Goal: Task Accomplishment & Management: Use online tool/utility

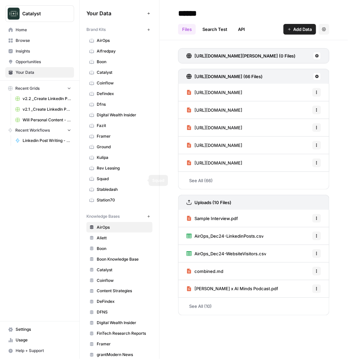
click at [104, 179] on span "Squad" at bounding box center [123, 179] width 53 height 6
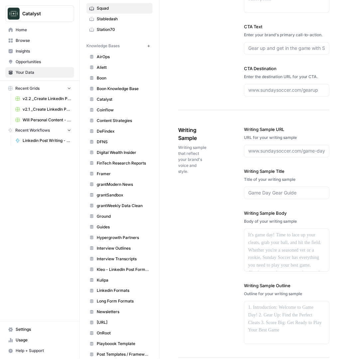
scroll to position [293, 0]
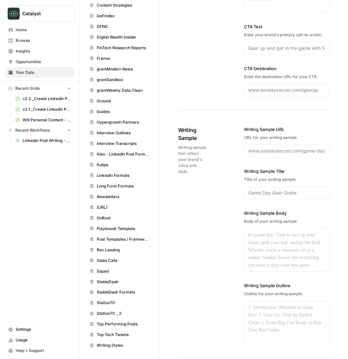
click at [106, 270] on span "Squad" at bounding box center [123, 271] width 53 height 6
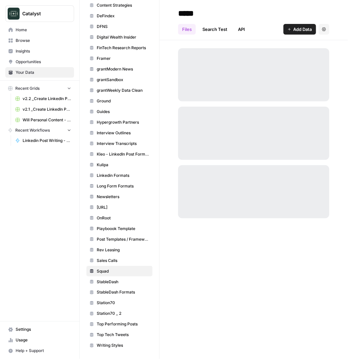
click at [192, 33] on link "Files" at bounding box center [187, 29] width 18 height 11
click at [203, 34] on link "Search Test" at bounding box center [214, 29] width 33 height 11
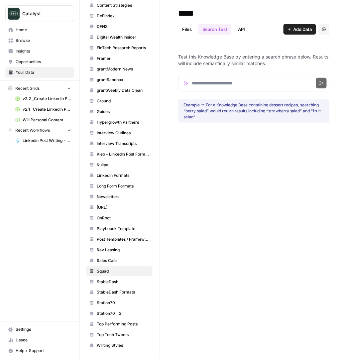
click at [191, 32] on link "Files" at bounding box center [187, 29] width 18 height 11
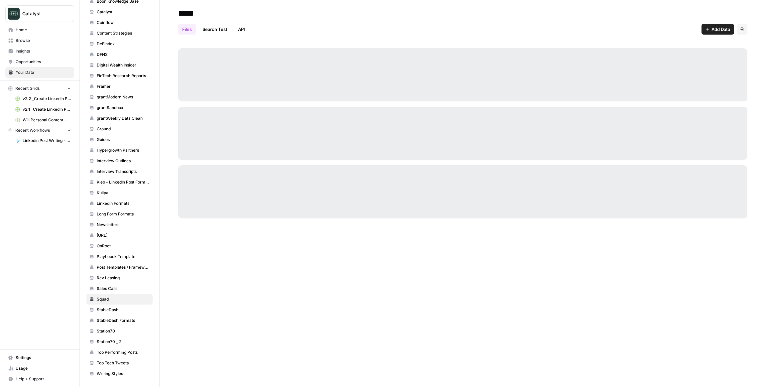
scroll to position [265, 0]
click at [109, 307] on span "StableDash" at bounding box center [123, 310] width 53 height 6
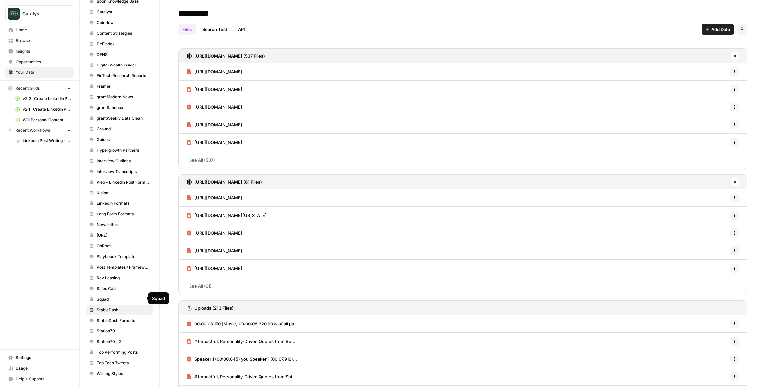
click at [106, 298] on span "Squad" at bounding box center [123, 299] width 53 height 6
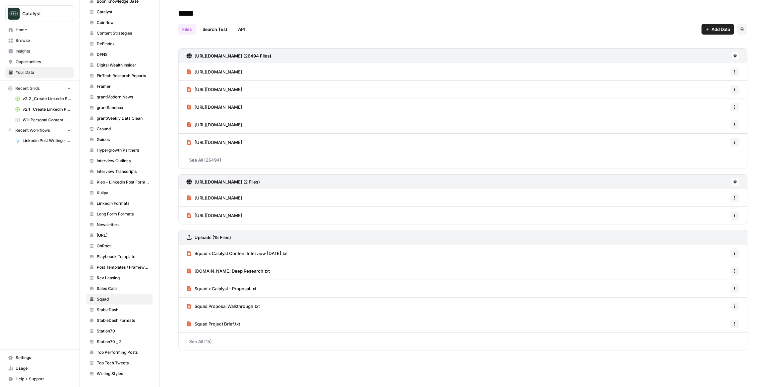
click at [214, 340] on link "See All (15)" at bounding box center [462, 341] width 569 height 17
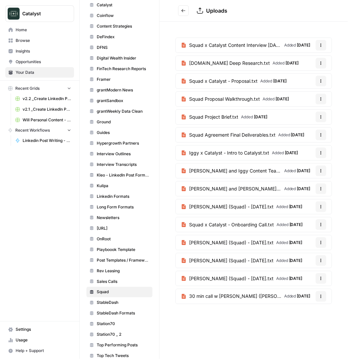
click at [27, 39] on span "Browse" at bounding box center [44, 41] width 56 height 6
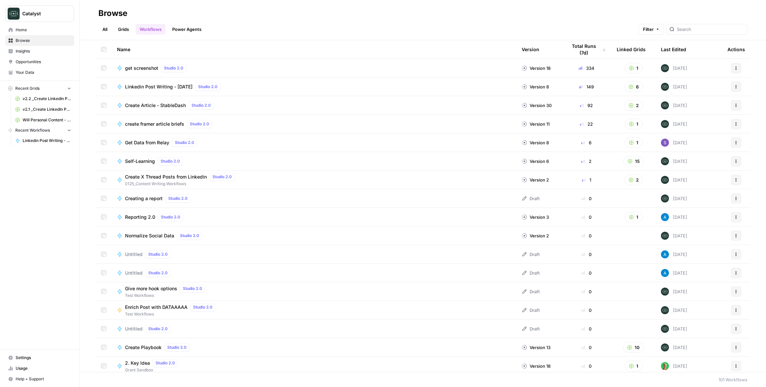
click at [25, 89] on span "Recent Grids" at bounding box center [27, 88] width 24 height 6
click at [22, 70] on span "Your Data" at bounding box center [44, 72] width 56 height 6
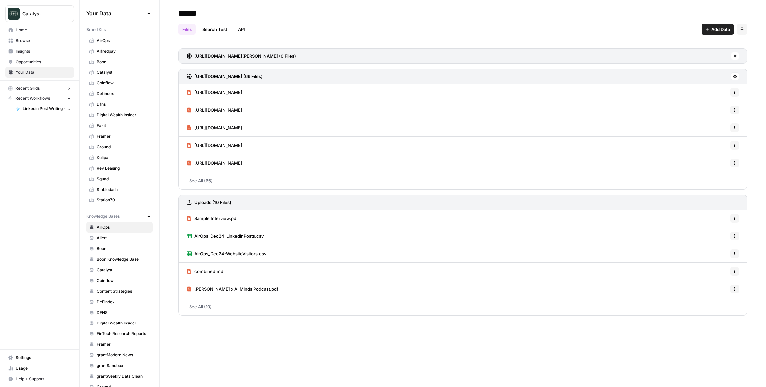
click at [32, 62] on span "Opportunities" at bounding box center [44, 62] width 56 height 6
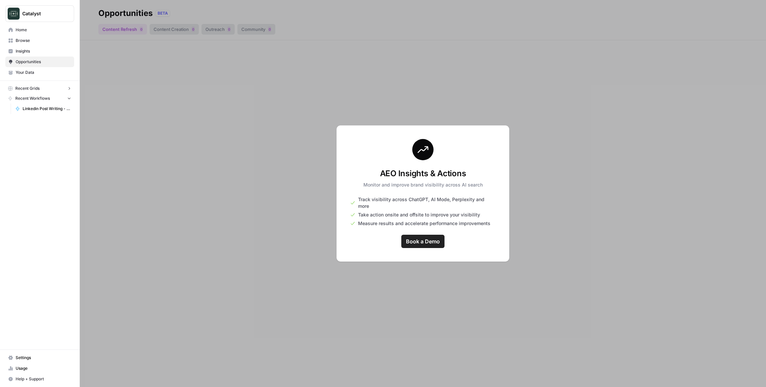
click at [31, 34] on link "Home" at bounding box center [39, 30] width 69 height 11
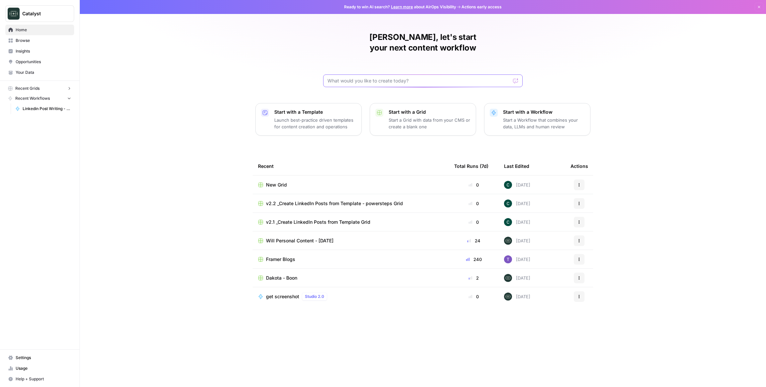
click at [348, 77] on input "text" at bounding box center [418, 80] width 183 height 7
type input "iggy"
click button "Send" at bounding box center [516, 80] width 9 height 9
click at [59, 89] on button "Recent Grids" at bounding box center [39, 88] width 69 height 10
click at [26, 52] on span "Insights" at bounding box center [44, 51] width 56 height 6
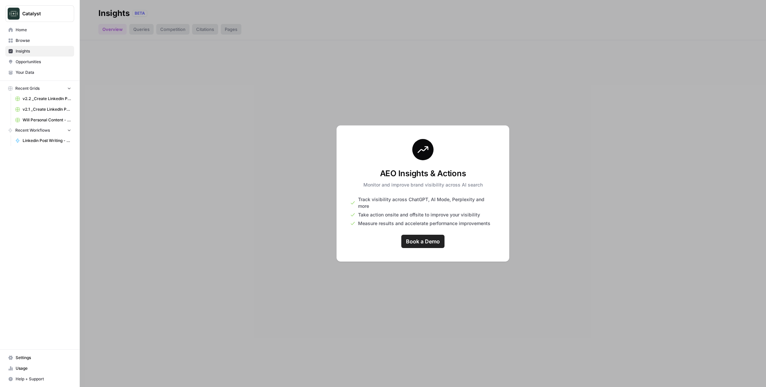
click at [22, 44] on span "Browse" at bounding box center [44, 41] width 56 height 6
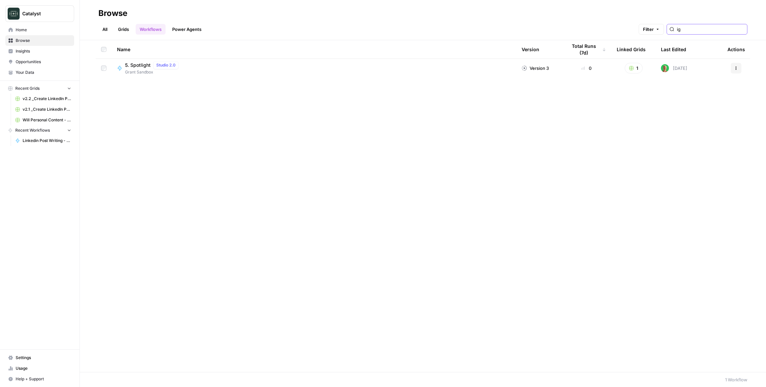
type input "ig"
click at [122, 30] on link "Grids" at bounding box center [123, 29] width 19 height 11
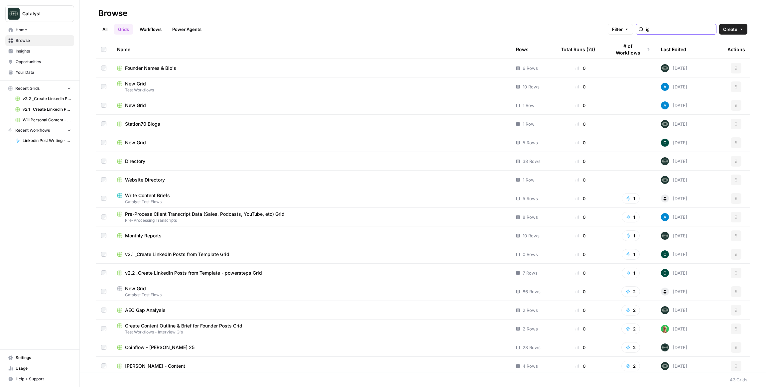
type input "igg"
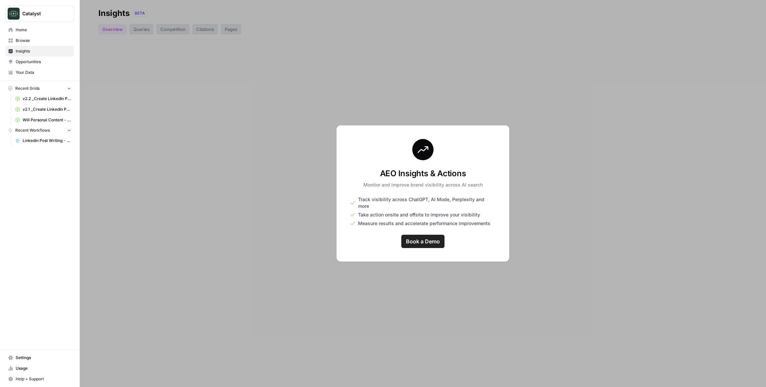
click at [33, 39] on span "Browse" at bounding box center [44, 41] width 56 height 6
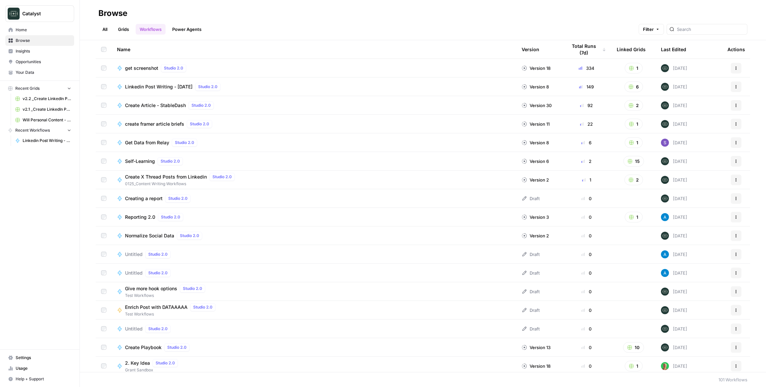
click at [122, 21] on div "All Grids Workflows Power Agents Filter" at bounding box center [422, 27] width 649 height 16
click at [122, 24] on link "Grids" at bounding box center [123, 29] width 19 height 11
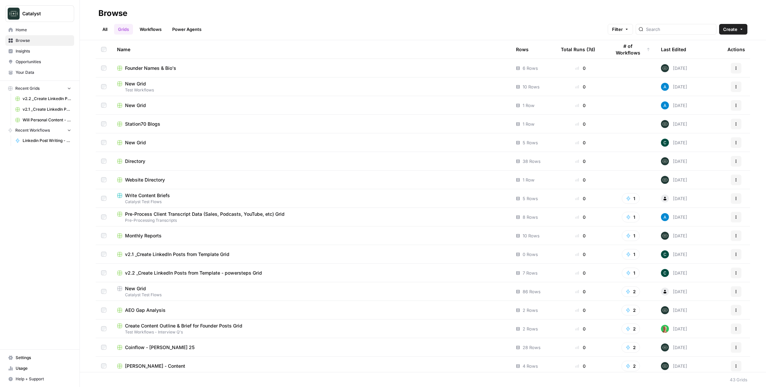
click at [348, 29] on icon "button" at bounding box center [627, 29] width 4 height 4
click at [348, 14] on div "Browse" at bounding box center [422, 13] width 649 height 11
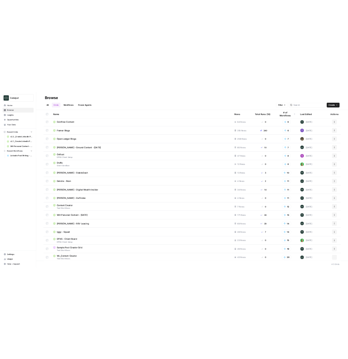
scroll to position [487, 0]
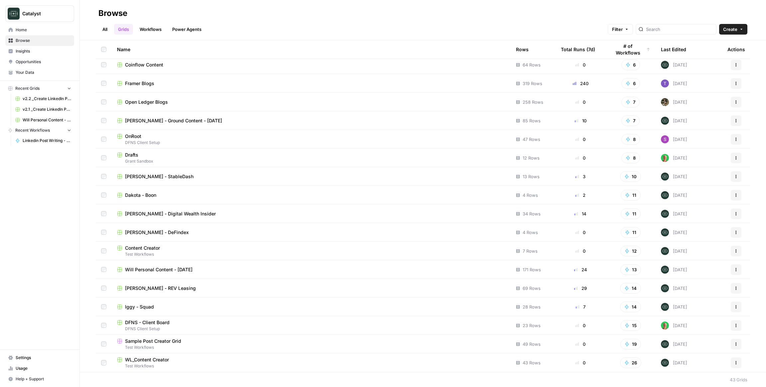
click at [151, 306] on span "Iggy - Squad" at bounding box center [139, 306] width 29 height 7
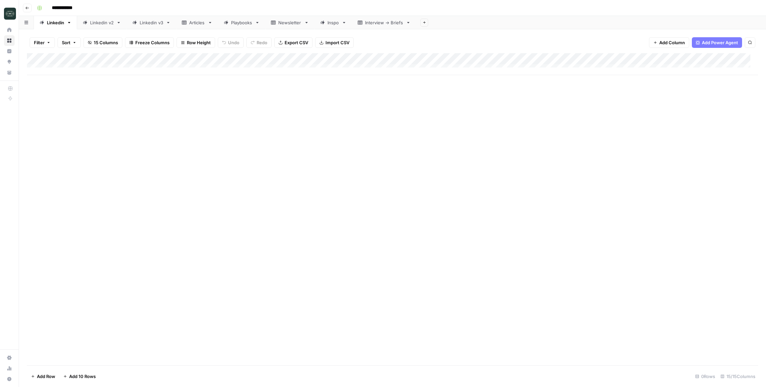
click at [157, 26] on link "Linkedin v3" at bounding box center [152, 22] width 50 height 13
click at [112, 24] on div "Linkedin v2" at bounding box center [102, 22] width 24 height 7
click at [152, 28] on link "Linkedin v3" at bounding box center [152, 22] width 50 height 13
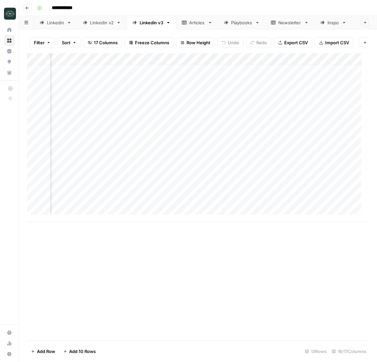
scroll to position [7, 300]
click at [213, 180] on div "Add Column" at bounding box center [198, 137] width 342 height 169
click at [200, 216] on div "Add Column" at bounding box center [198, 137] width 342 height 169
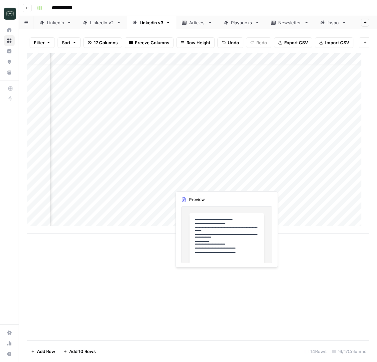
click at [198, 184] on div "Add Column" at bounding box center [198, 143] width 342 height 180
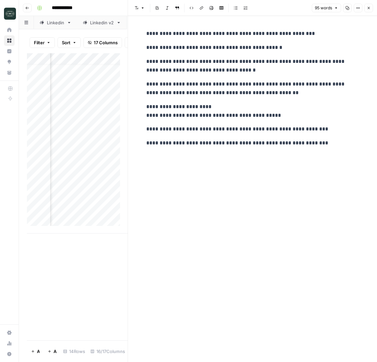
click at [102, 256] on div "Add Column" at bounding box center [77, 196] width 101 height 287
click at [80, 270] on div "Add Column" at bounding box center [77, 196] width 101 height 287
click at [348, 9] on icon "button" at bounding box center [369, 8] width 4 height 4
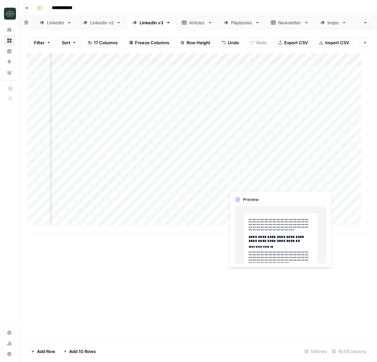
click at [252, 181] on div "Add Column" at bounding box center [198, 143] width 342 height 180
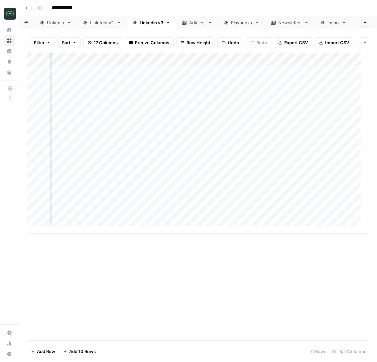
click at [295, 182] on div "Add Column" at bounding box center [198, 143] width 342 height 180
click at [296, 181] on div "Add Column" at bounding box center [198, 143] width 342 height 180
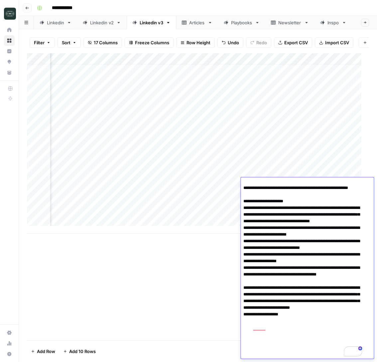
scroll to position [62, 0]
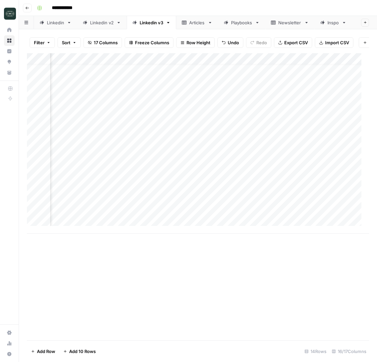
click at [192, 270] on div "Add Column" at bounding box center [198, 196] width 342 height 287
click at [304, 192] on div "Add Column" at bounding box center [198, 143] width 342 height 180
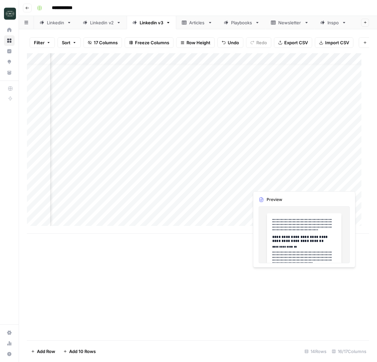
click at [268, 183] on div "Add Column" at bounding box center [198, 143] width 342 height 180
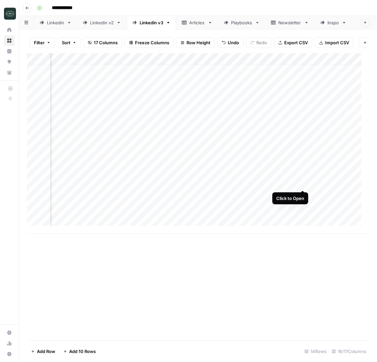
click at [302, 181] on div "Add Column" at bounding box center [198, 143] width 342 height 180
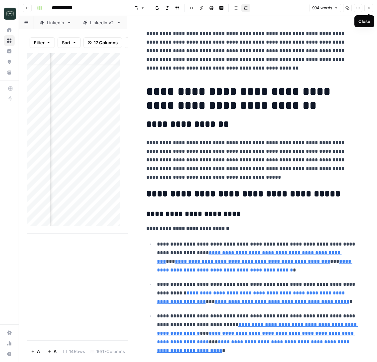
click at [348, 8] on icon "button" at bounding box center [369, 8] width 4 height 4
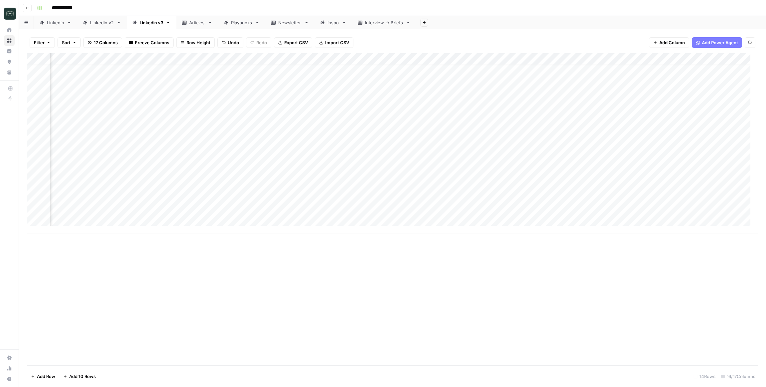
scroll to position [7, 0]
click at [109, 24] on div "Linkedin v2" at bounding box center [102, 22] width 24 height 7
click at [59, 27] on link "Linkedin" at bounding box center [55, 22] width 43 height 13
click at [152, 61] on div "Add Column" at bounding box center [392, 64] width 731 height 22
click at [284, 60] on div "Add Column" at bounding box center [392, 64] width 731 height 22
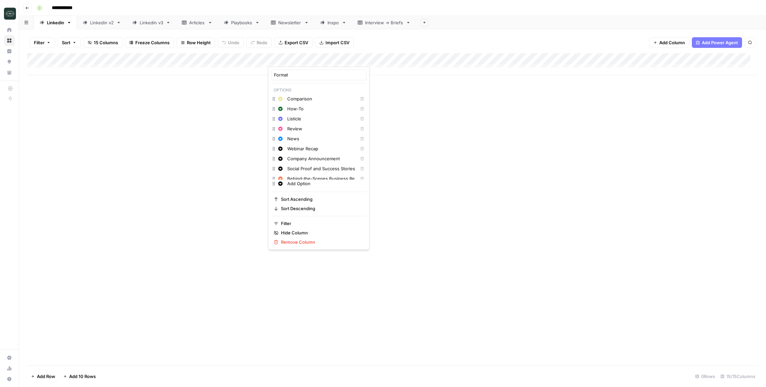
click at [284, 60] on div at bounding box center [289, 59] width 42 height 13
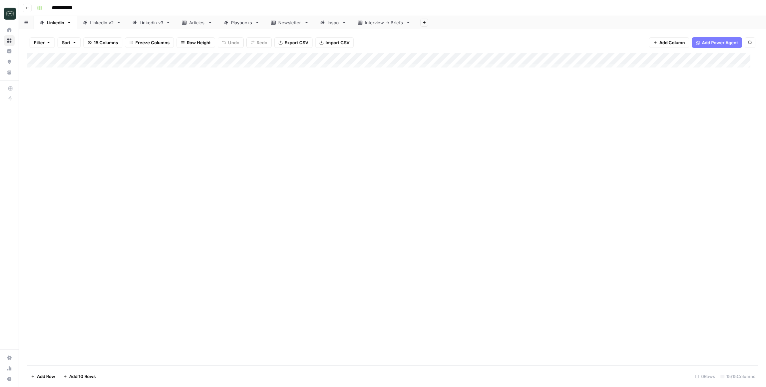
click at [339, 56] on div "Add Column" at bounding box center [392, 64] width 731 height 22
click at [339, 56] on div at bounding box center [339, 59] width 60 height 13
click at [150, 26] on link "Linkedin v3" at bounding box center [152, 22] width 50 height 13
click at [38, 8] on icon "button" at bounding box center [40, 8] width 4 height 4
click at [29, 8] on icon "button" at bounding box center [27, 8] width 4 height 4
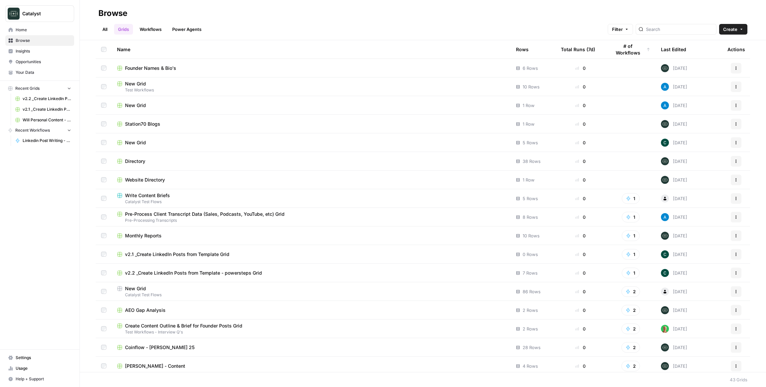
click at [162, 271] on span "v2.2 _Create LinkedIn Posts from Template - powersteps Grid" at bounding box center [193, 273] width 137 height 7
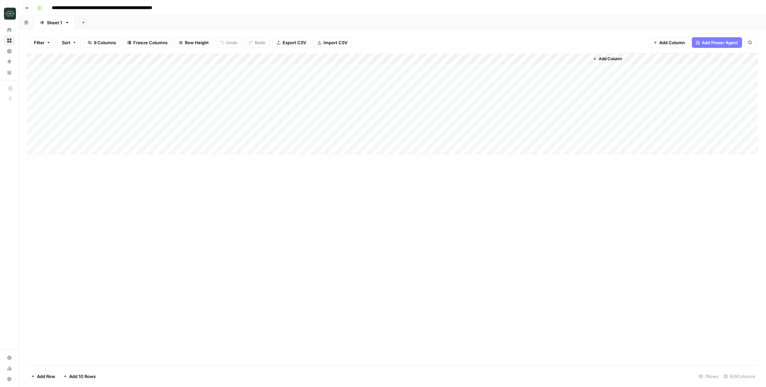
click at [308, 63] on div "Add Column" at bounding box center [392, 103] width 731 height 101
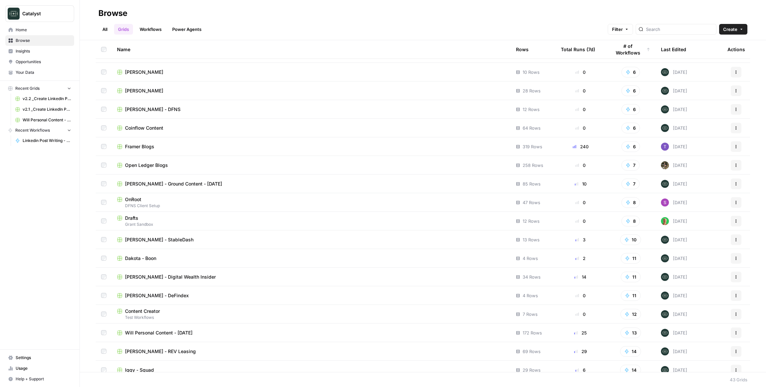
scroll to position [487, 0]
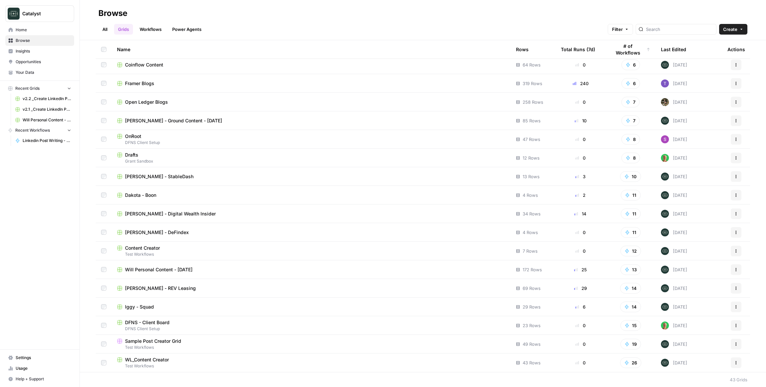
click at [147, 315] on td "Iggy - Squad" at bounding box center [311, 306] width 399 height 18
click at [142, 312] on td "Iggy - Squad" at bounding box center [311, 306] width 399 height 18
click at [143, 306] on span "Iggy - Squad" at bounding box center [139, 306] width 29 height 7
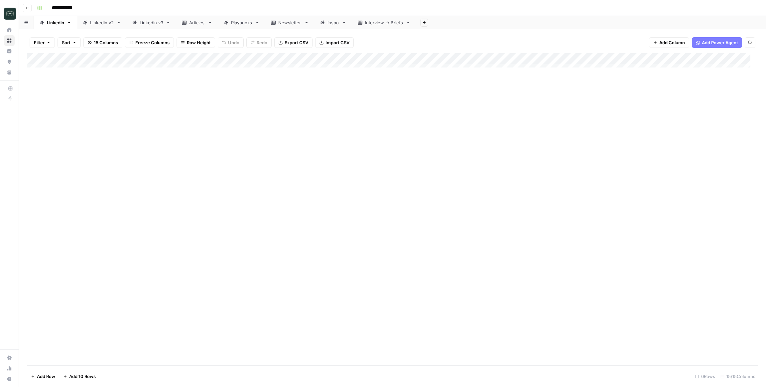
drag, startPoint x: 53, startPoint y: 60, endPoint x: 31, endPoint y: 91, distance: 38.4
click at [31, 91] on div "Add Column" at bounding box center [392, 209] width 731 height 312
click at [109, 59] on div "Add Column" at bounding box center [392, 64] width 731 height 22
click at [348, 107] on div "Add Column" at bounding box center [392, 209] width 731 height 312
click at [348, 42] on button "Add Column" at bounding box center [669, 42] width 40 height 11
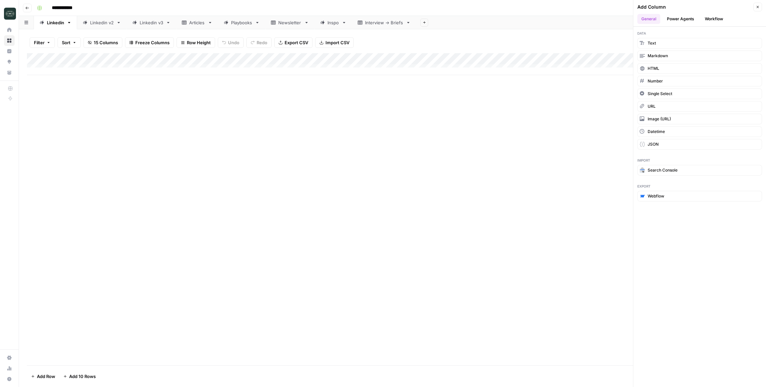
click at [348, 21] on button "Power Agents" at bounding box center [680, 19] width 35 height 10
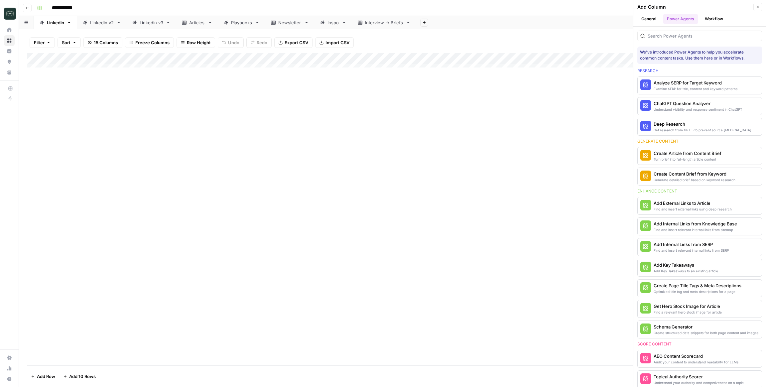
click at [348, 17] on button "Workflow" at bounding box center [714, 19] width 26 height 10
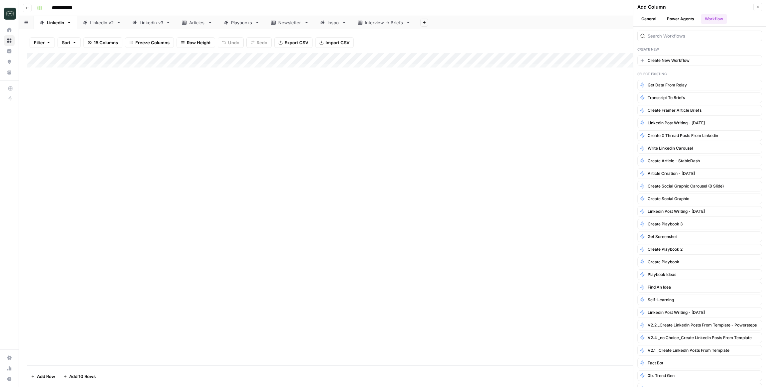
click at [348, 200] on div "Add Column" at bounding box center [392, 209] width 731 height 312
click at [348, 8] on button "Close" at bounding box center [757, 7] width 9 height 9
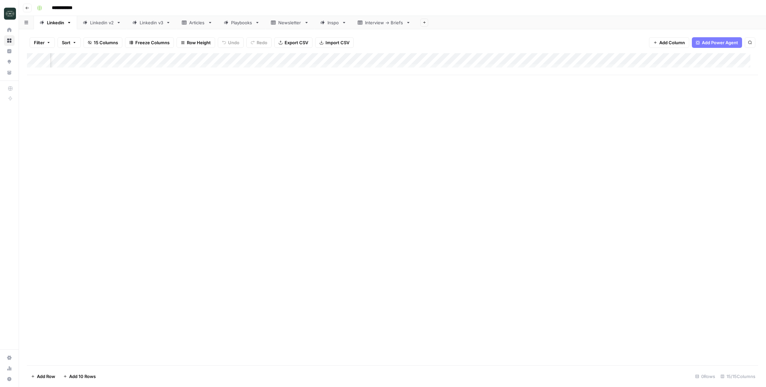
scroll to position [0, 344]
click at [348, 58] on span "Add Column" at bounding box center [742, 59] width 23 height 6
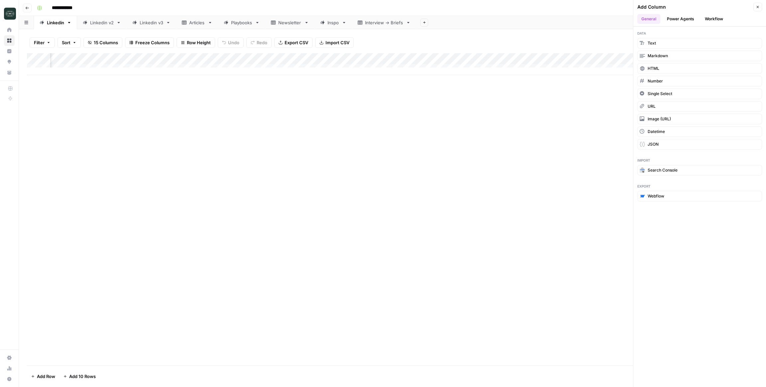
click at [348, 22] on button "Power Agents" at bounding box center [680, 19] width 35 height 10
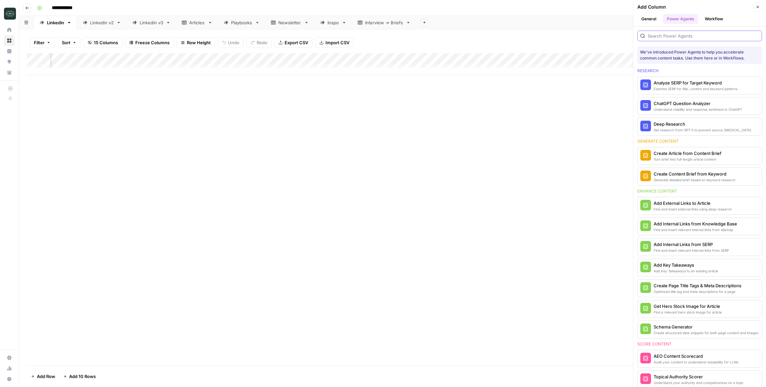
click at [348, 36] on input "search" at bounding box center [702, 36] width 111 height 7
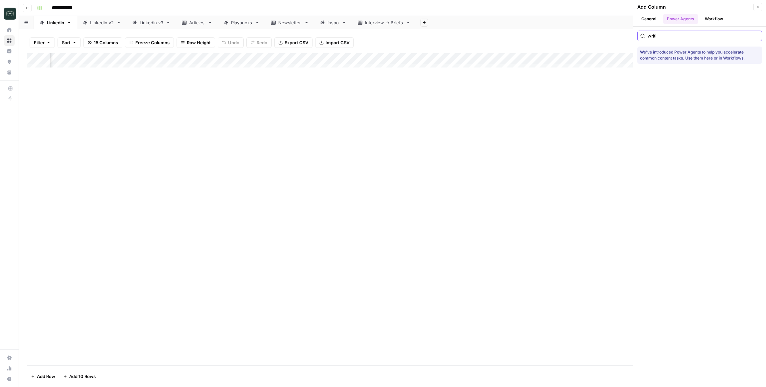
type input "writi"
click at [348, 22] on button "Workflow" at bounding box center [714, 19] width 26 height 10
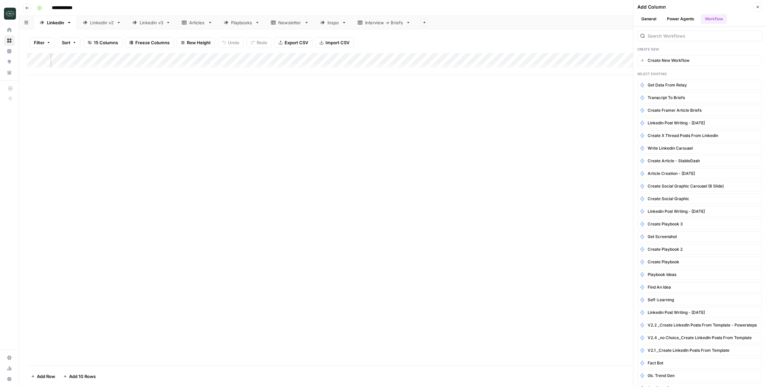
click at [348, 31] on div at bounding box center [699, 36] width 125 height 11
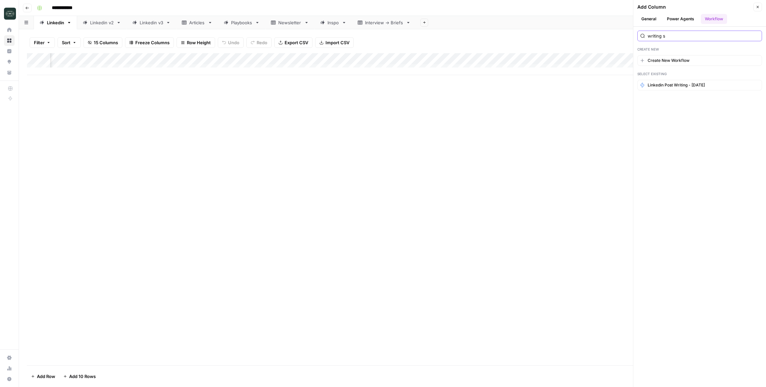
type input "writing s"
click at [348, 18] on button "General" at bounding box center [648, 19] width 23 height 10
click at [348, 58] on span "Add Column" at bounding box center [645, 59] width 23 height 6
click at [348, 44] on span "Text" at bounding box center [651, 43] width 8 height 6
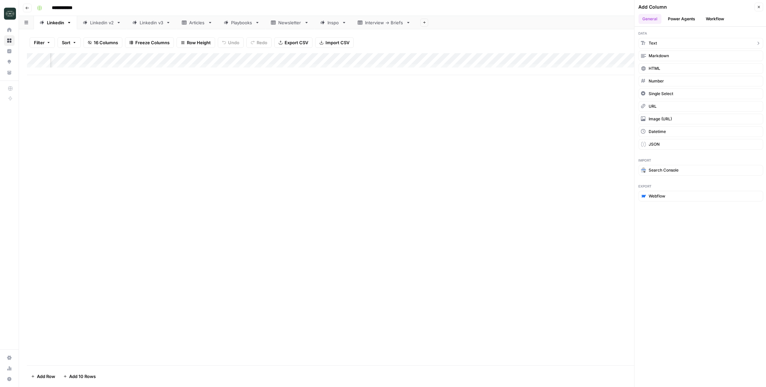
scroll to position [0, 439]
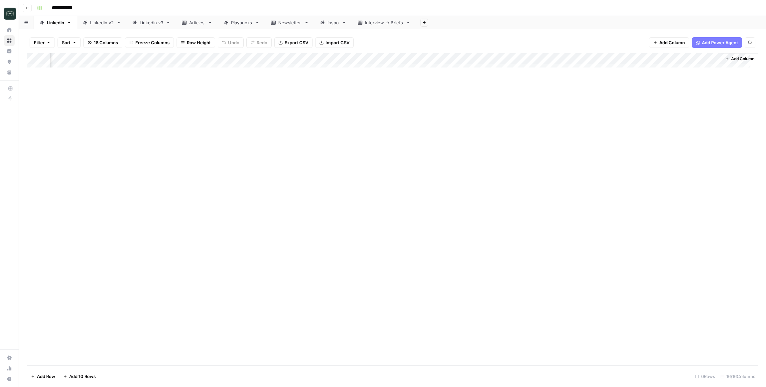
click at [348, 60] on div "Add Column" at bounding box center [392, 64] width 731 height 22
click at [348, 59] on div at bounding box center [666, 59] width 96 height 13
click at [348, 76] on input "New Column" at bounding box center [657, 74] width 67 height 7
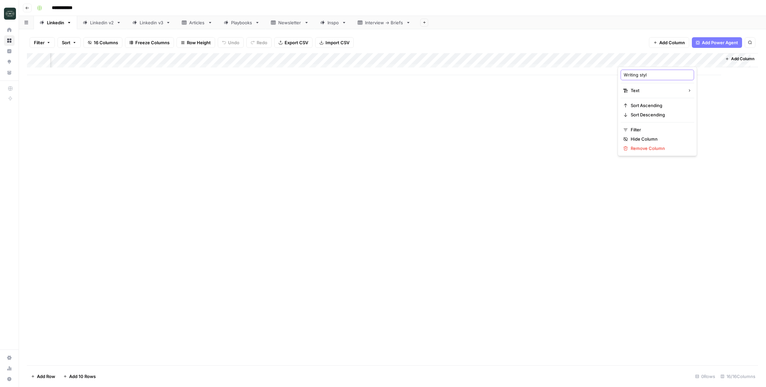
type input "Writing style"
click at [348, 60] on div "Add Column" at bounding box center [392, 64] width 731 height 22
click at [348, 148] on span "Remove Column" at bounding box center [659, 148] width 58 height 7
click at [348, 71] on span "Delete" at bounding box center [359, 68] width 14 height 7
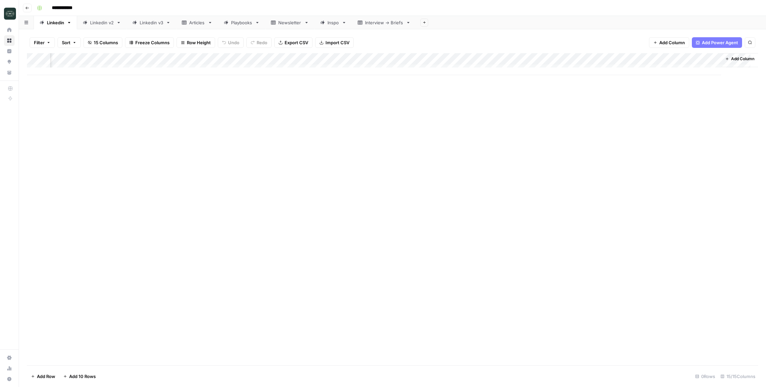
click at [348, 42] on span "Add Power Agent" at bounding box center [720, 42] width 36 height 7
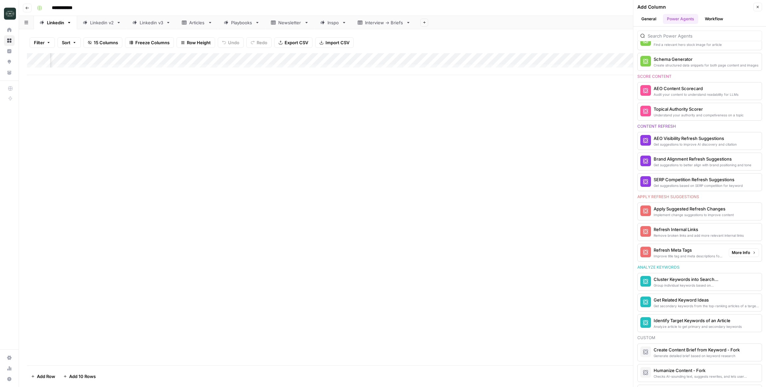
scroll to position [373, 0]
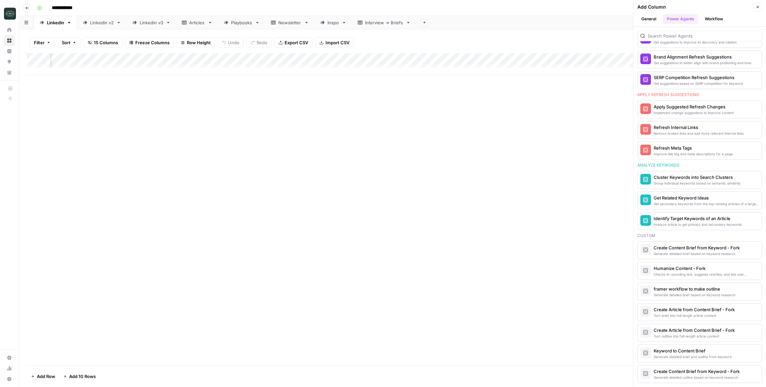
click at [348, 278] on div "Add Column" at bounding box center [392, 209] width 731 height 312
click at [348, 11] on button "Close" at bounding box center [757, 7] width 9 height 9
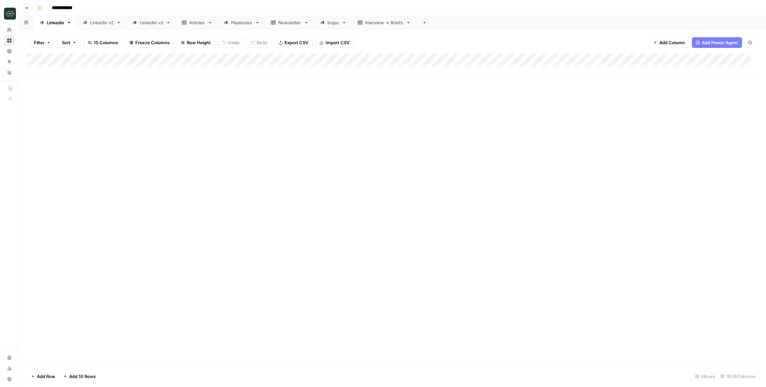
scroll to position [3, 0]
click at [348, 58] on div "Add Column" at bounding box center [392, 64] width 731 height 22
click at [348, 100] on div "Add Column" at bounding box center [392, 209] width 731 height 312
click at [151, 25] on div "Linkedin v3" at bounding box center [152, 22] width 24 height 7
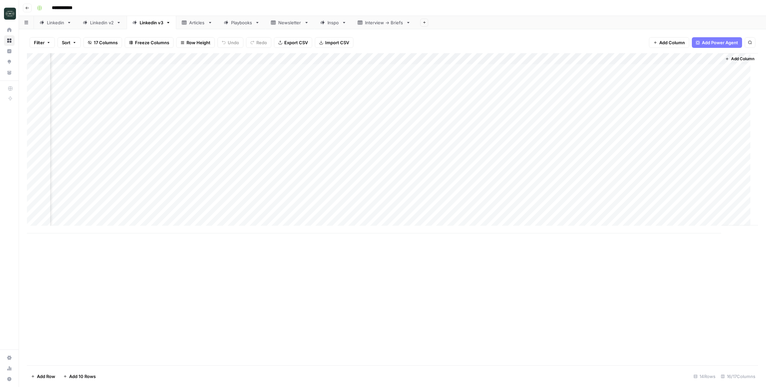
click at [348, 59] on span "Add Column" at bounding box center [742, 59] width 23 height 6
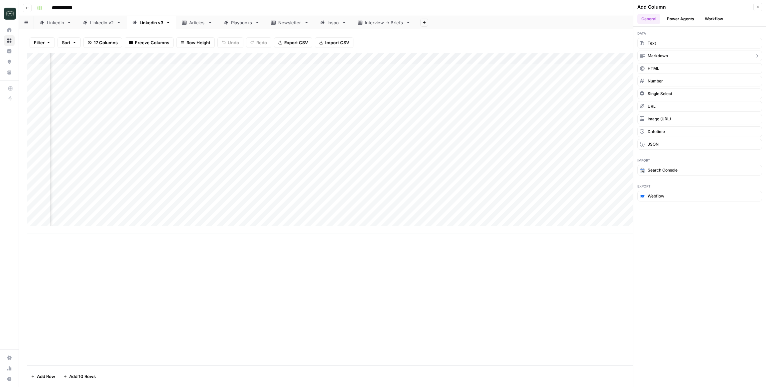
click at [348, 59] on button "Markdown" at bounding box center [699, 56] width 125 height 11
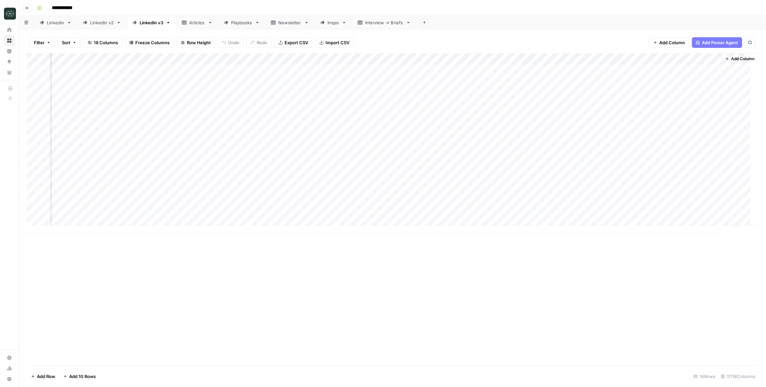
scroll to position [0, 560]
click at [348, 60] on div "Add Column" at bounding box center [392, 143] width 731 height 180
click at [348, 128] on button "Remove Column" at bounding box center [657, 123] width 73 height 9
click at [348, 72] on button "Delete" at bounding box center [359, 69] width 22 height 12
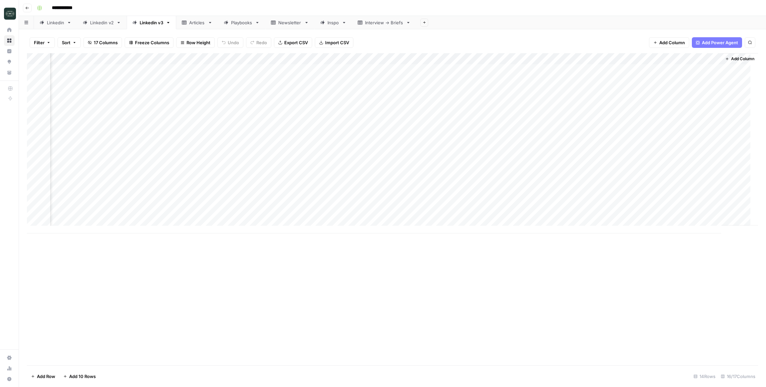
click at [348, 58] on span "Add Column" at bounding box center [742, 59] width 23 height 6
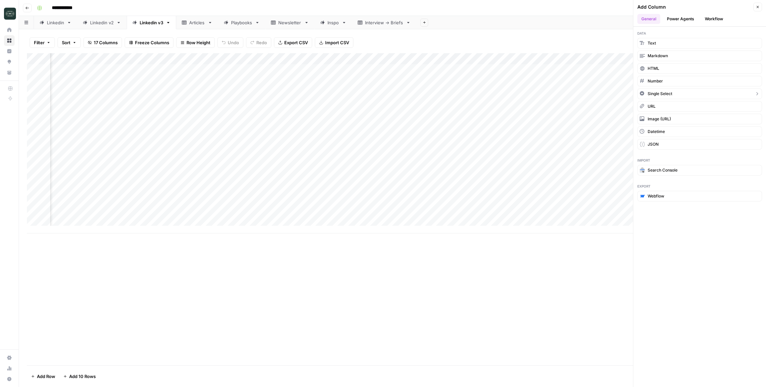
click at [348, 93] on span "Single Select" at bounding box center [659, 94] width 25 height 6
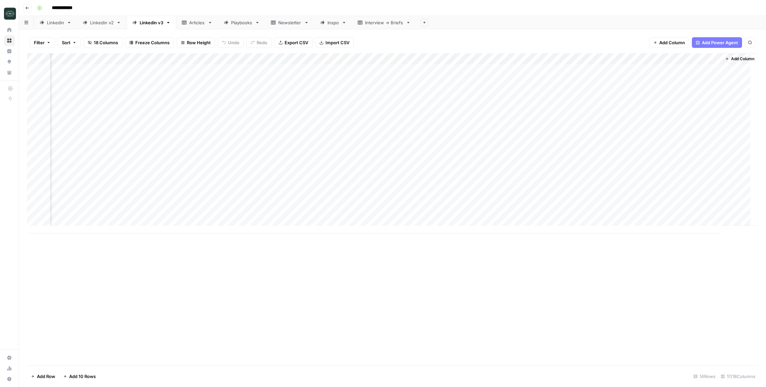
click at [348, 57] on div "Add Column" at bounding box center [392, 143] width 731 height 180
click at [348, 76] on input "New Column" at bounding box center [699, 74] width 81 height 7
click at [348, 77] on input "New Column" at bounding box center [699, 74] width 81 height 7
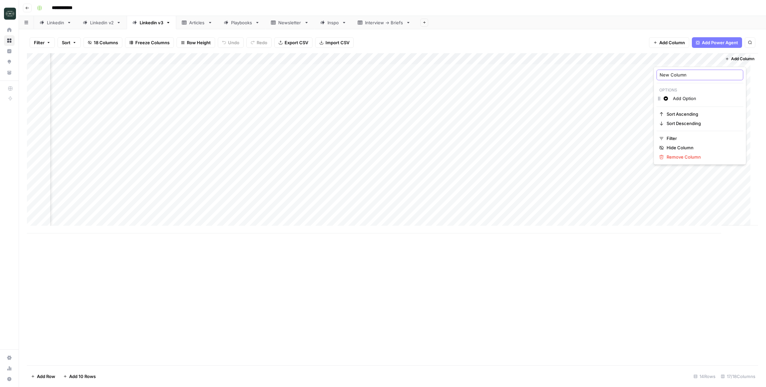
type input "m"
click at [348, 58] on div "Add Column" at bounding box center [392, 143] width 731 height 180
click at [348, 159] on span "Remove Column" at bounding box center [701, 157] width 71 height 7
click at [348, 68] on span "Delete" at bounding box center [359, 68] width 14 height 7
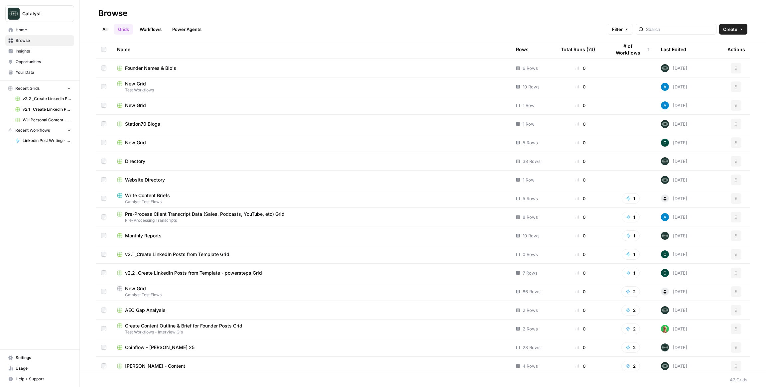
click at [168, 277] on td "v2.2 _Create LinkedIn Posts from Template - powersteps Grid" at bounding box center [311, 273] width 399 height 18
click at [162, 268] on td "v2.2 _Create LinkedIn Posts from Template - powersteps Grid" at bounding box center [311, 273] width 399 height 18
click at [162, 275] on span "v2.2 _Create LinkedIn Posts from Template - powersteps Grid" at bounding box center [193, 273] width 137 height 7
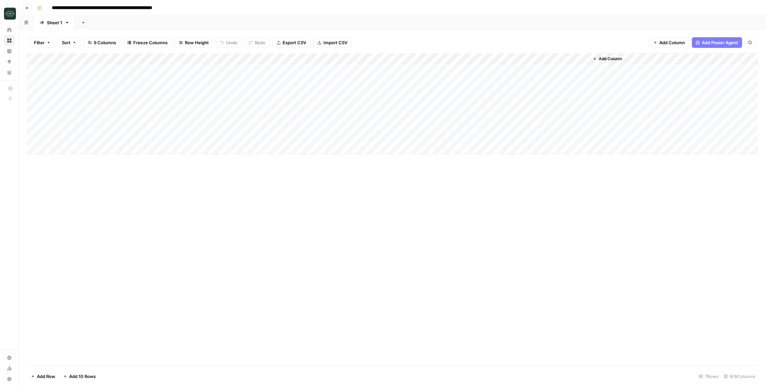
click at [295, 61] on div "Add Column" at bounding box center [392, 103] width 731 height 101
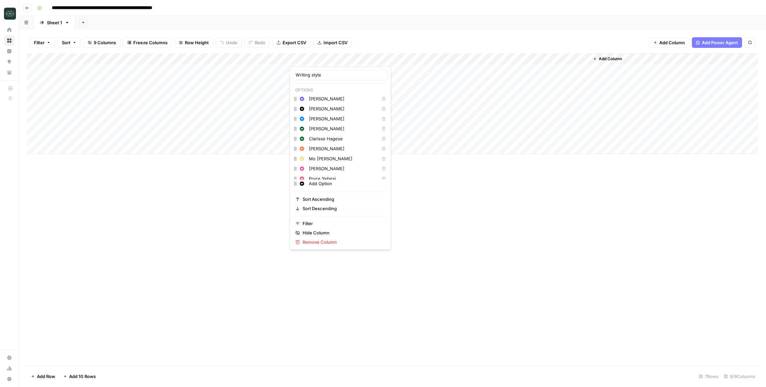
scroll to position [44, 0]
click at [304, 185] on button "Change color" at bounding box center [302, 183] width 8 height 8
click at [338, 185] on input "Add Option" at bounding box center [347, 183] width 76 height 7
click at [334, 181] on input "Add Option" at bounding box center [347, 183] width 76 height 7
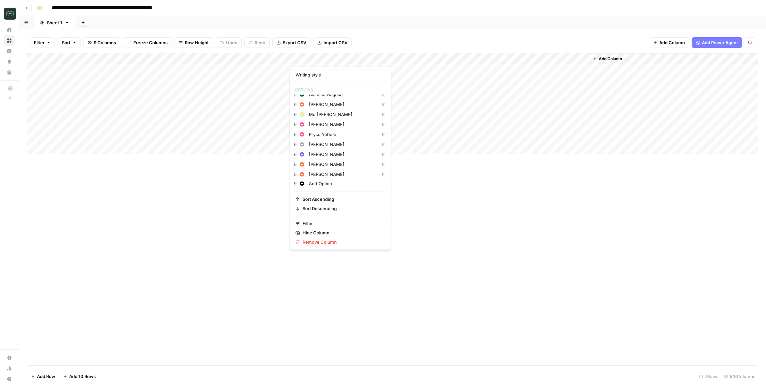
click at [334, 181] on input "Add Option" at bounding box center [347, 183] width 76 height 7
type input "i"
click at [319, 178] on input "Pryce Yebesi" at bounding box center [342, 176] width 67 height 7
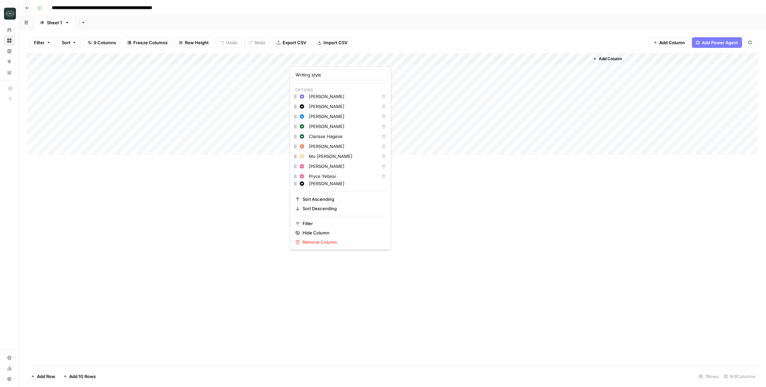
click at [318, 184] on input "[PERSON_NAME]" at bounding box center [347, 183] width 76 height 7
click at [294, 180] on div "Change color [PERSON_NAME]" at bounding box center [339, 183] width 95 height 9
click at [294, 185] on div "Change color [PERSON_NAME]" at bounding box center [339, 183] width 95 height 9
click at [301, 183] on div "Change color [PERSON_NAME]" at bounding box center [339, 183] width 95 height 9
click at [301, 183] on icon "button" at bounding box center [302, 183] width 4 height 4
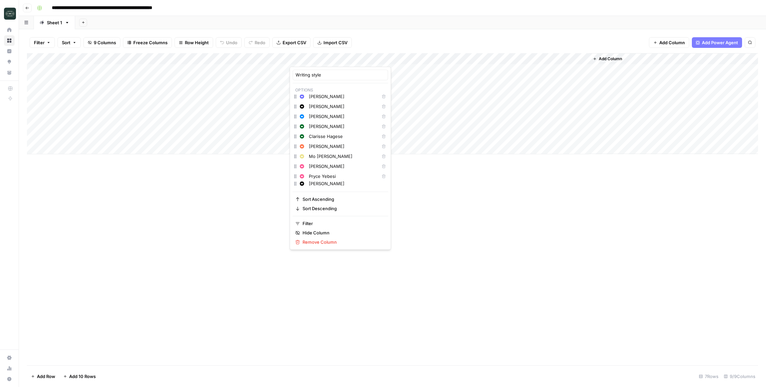
click at [348, 186] on input "[PERSON_NAME]" at bounding box center [347, 183] width 76 height 7
type input "I"
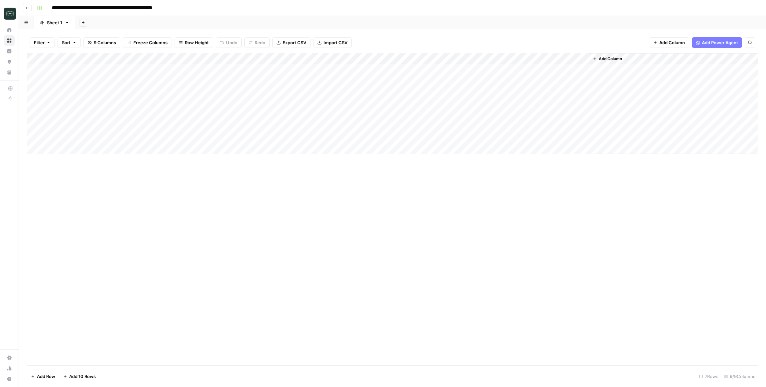
click at [348, 212] on div "Add Column" at bounding box center [392, 209] width 731 height 312
click at [336, 58] on div "Add Column" at bounding box center [392, 103] width 731 height 101
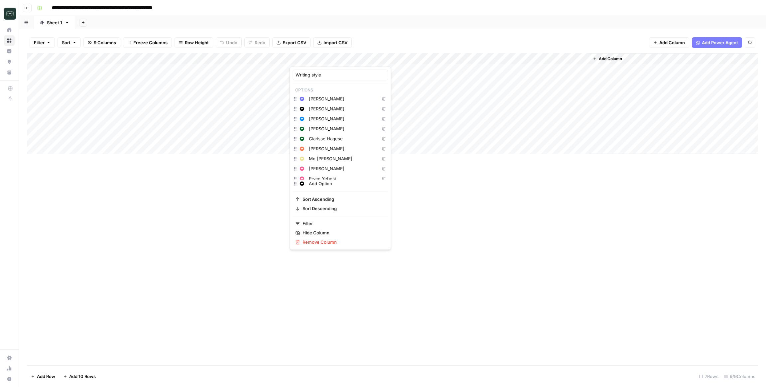
click at [344, 59] on div at bounding box center [319, 59] width 60 height 13
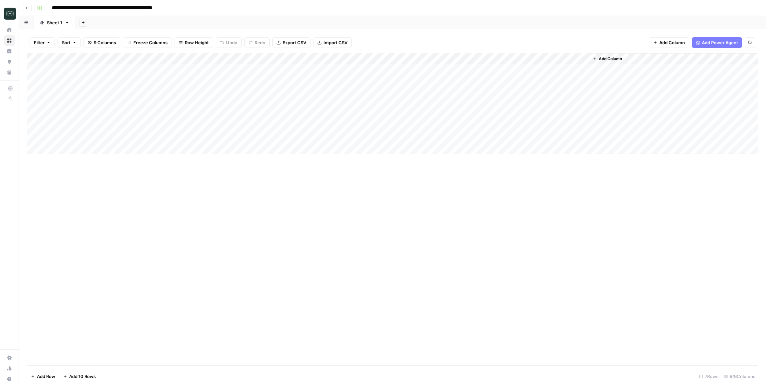
click at [348, 191] on div "Add Column" at bounding box center [392, 209] width 731 height 312
click at [348, 37] on button "Add Column" at bounding box center [669, 42] width 40 height 11
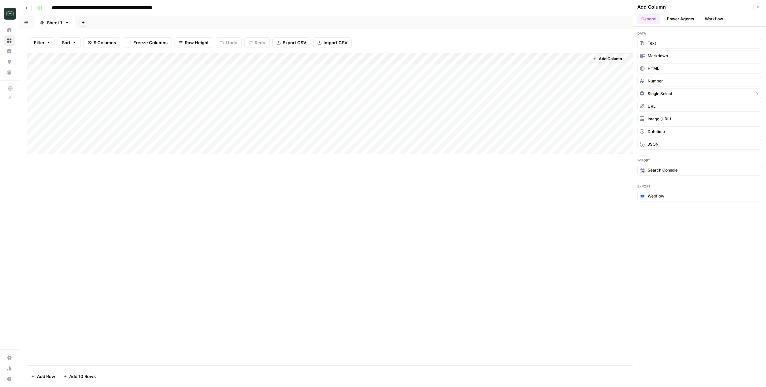
click at [348, 94] on icon "button" at bounding box center [756, 93] width 5 height 5
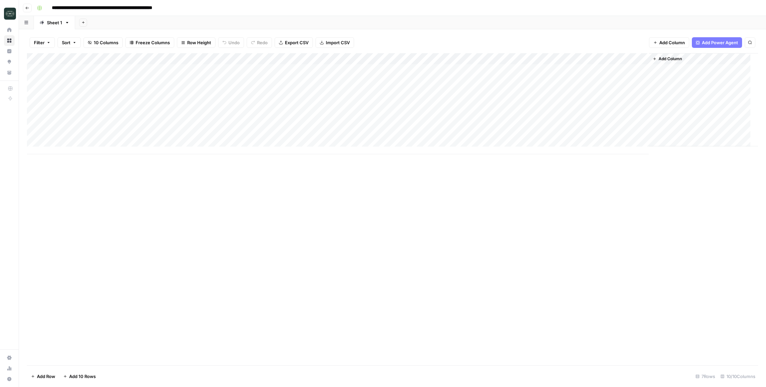
click at [348, 59] on div "Add Column" at bounding box center [392, 103] width 731 height 101
click at [348, 136] on div "Filter" at bounding box center [634, 138] width 81 height 7
type input "New Column"
click at [258, 85] on div "New Column is equal to Delete Add Filter" at bounding box center [190, 83] width 305 height 24
click at [248, 77] on input "text" at bounding box center [281, 77] width 80 height 7
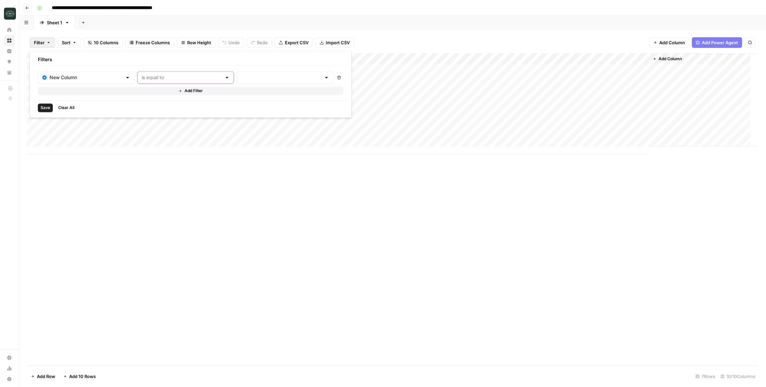
click at [174, 80] on input "text" at bounding box center [182, 77] width 80 height 7
click at [348, 59] on div "Add Column" at bounding box center [392, 103] width 731 height 101
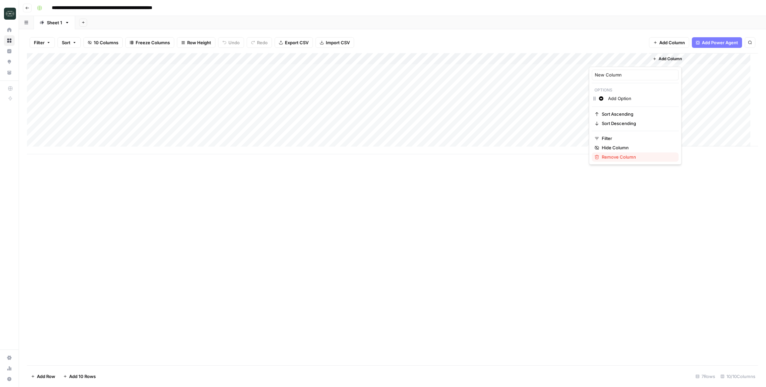
click at [348, 156] on span "Remove Column" at bounding box center [637, 157] width 71 height 7
click at [348, 70] on span "Delete" at bounding box center [359, 68] width 14 height 7
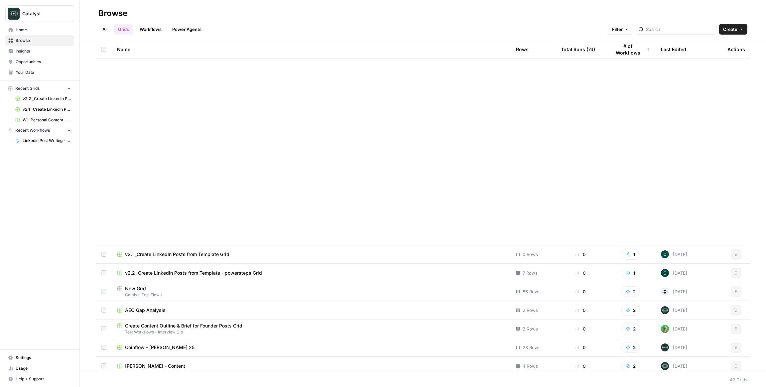
scroll to position [487, 0]
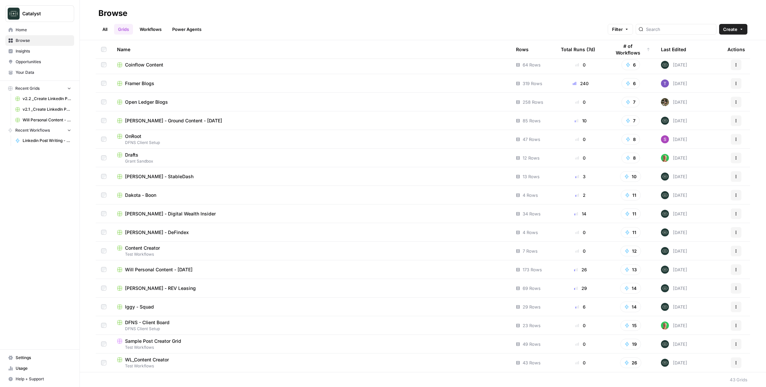
click at [155, 310] on td "Iggy - Squad" at bounding box center [311, 306] width 399 height 18
click at [138, 305] on span "Iggy - Squad" at bounding box center [139, 306] width 29 height 7
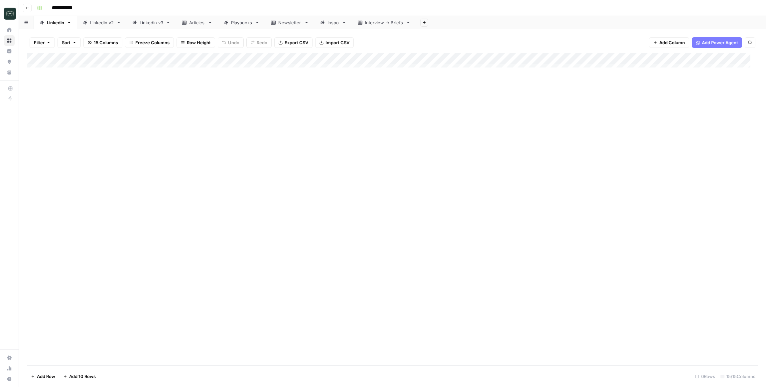
click at [46, 41] on button "Filter" at bounding box center [42, 42] width 25 height 11
click at [346, 27] on link "Inspo" at bounding box center [333, 22] width 38 height 13
click at [160, 27] on link "Linkedin v3" at bounding box center [152, 22] width 50 height 13
click at [347, 179] on div "Add Column" at bounding box center [392, 143] width 731 height 180
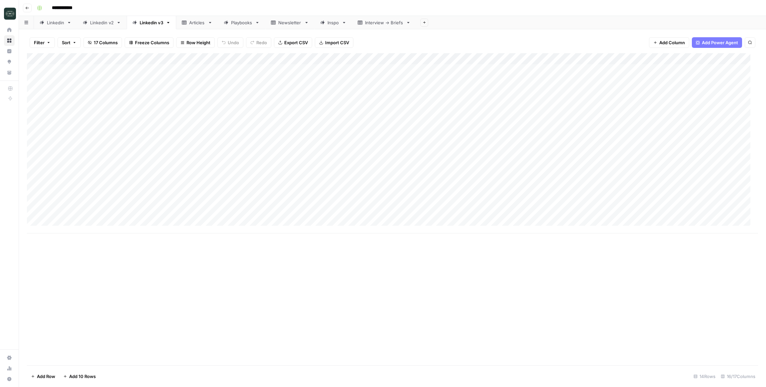
click at [348, 185] on div "Add Column" at bounding box center [392, 143] width 731 height 180
click at [57, 224] on div "Add Column" at bounding box center [392, 143] width 731 height 180
click at [55, 233] on div "Add Column" at bounding box center [392, 148] width 731 height 191
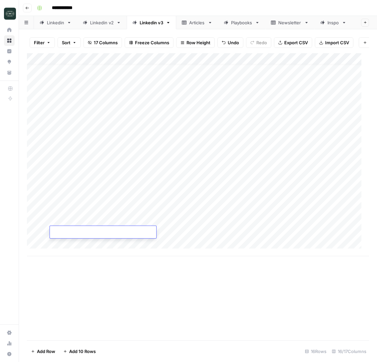
click at [226, 237] on div "Add Column" at bounding box center [198, 154] width 342 height 203
click at [113, 239] on div "Add Column" at bounding box center [198, 154] width 342 height 203
click at [127, 239] on div "Add Column" at bounding box center [198, 154] width 342 height 203
click at [63, 239] on div "Add Column" at bounding box center [198, 154] width 342 height 203
click at [141, 235] on div "Add Column" at bounding box center [198, 154] width 342 height 203
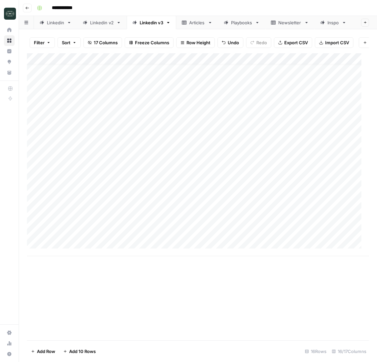
click at [258, 246] on div "Add Column" at bounding box center [198, 154] width 342 height 203
click at [256, 241] on div "Add Column" at bounding box center [198, 154] width 342 height 203
click at [252, 238] on div "Add Column" at bounding box center [198, 160] width 342 height 214
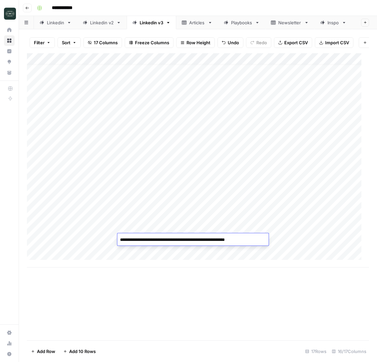
click at [252, 238] on textarea "**********" at bounding box center [192, 239] width 151 height 9
click at [151, 248] on textarea "**********" at bounding box center [192, 246] width 151 height 23
paste textarea "**********"
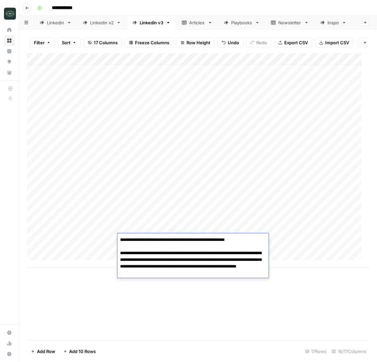
click at [182, 274] on textarea "**********" at bounding box center [192, 259] width 151 height 49
paste textarea "**********"
click at [248, 292] on textarea "**********" at bounding box center [192, 266] width 151 height 62
paste textarea "**********"
type textarea "**********"
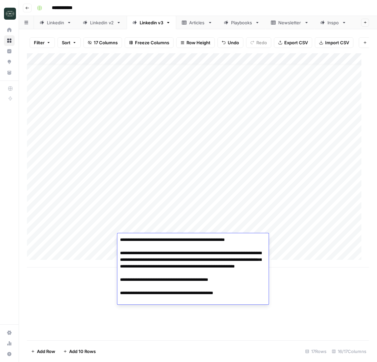
click at [296, 208] on div "Add Column" at bounding box center [198, 160] width 342 height 214
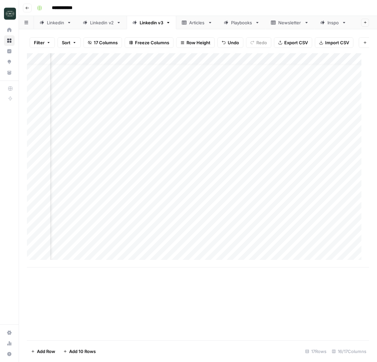
scroll to position [7, 32]
click at [259, 240] on div "Add Column" at bounding box center [198, 160] width 342 height 214
click at [301, 241] on div "Add Column" at bounding box center [198, 160] width 342 height 214
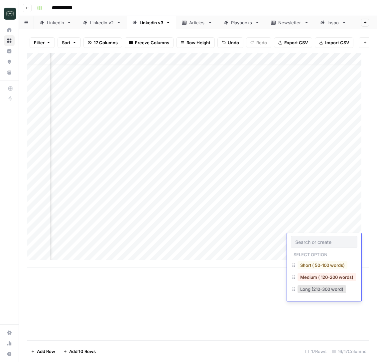
click at [306, 240] on input "text" at bounding box center [324, 242] width 58 height 6
click at [273, 242] on div "Add Column" at bounding box center [198, 160] width 342 height 214
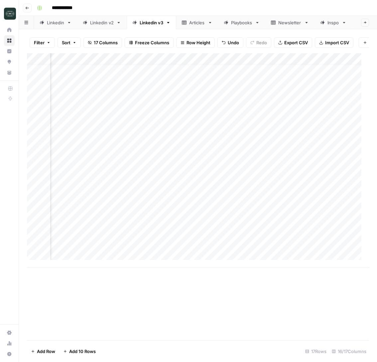
click at [273, 242] on div "Add Column" at bounding box center [198, 160] width 342 height 214
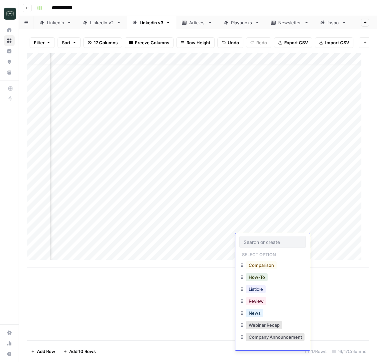
click at [298, 240] on input "text" at bounding box center [273, 242] width 58 height 6
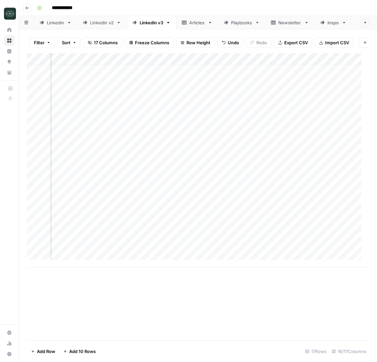
click at [320, 241] on div "Add Column" at bounding box center [198, 160] width 342 height 214
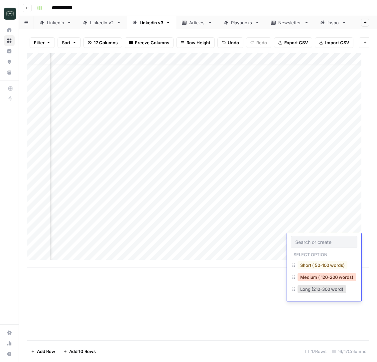
click at [318, 274] on button "Medium ( 120-200 words)" at bounding box center [326, 277] width 58 height 8
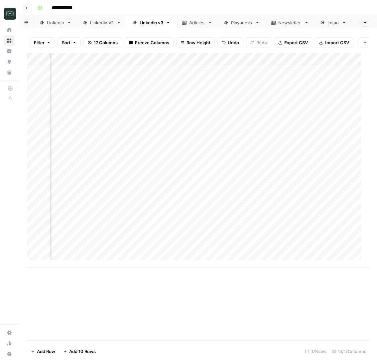
scroll to position [7, 216]
click at [210, 240] on div "Add Column" at bounding box center [198, 160] width 342 height 214
